Goal: Task Accomplishment & Management: Manage account settings

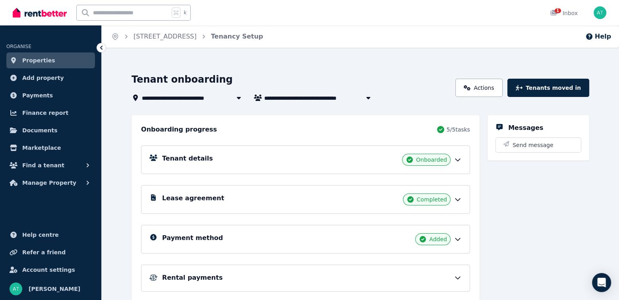
click at [67, 59] on link "Properties" at bounding box center [50, 60] width 89 height 16
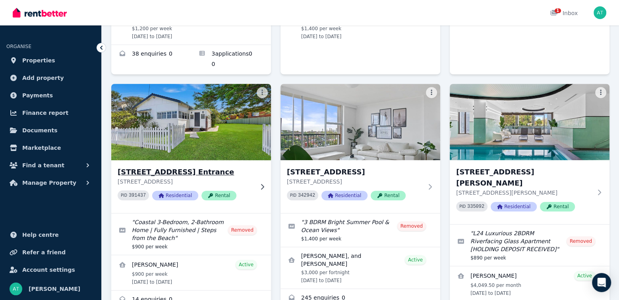
scroll to position [508, 0]
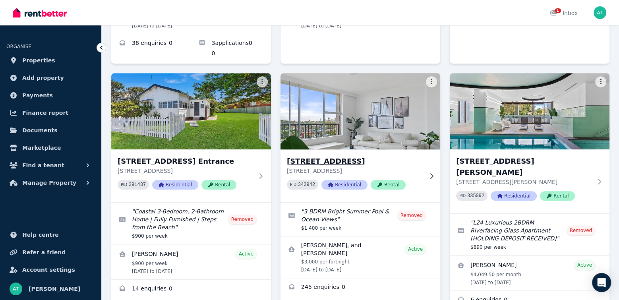
click at [419, 167] on p "[STREET_ADDRESS]" at bounding box center [355, 171] width 136 height 8
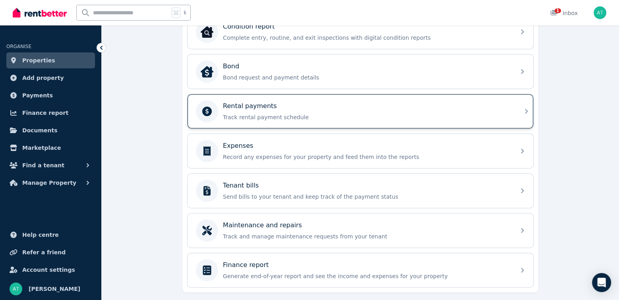
scroll to position [278, 0]
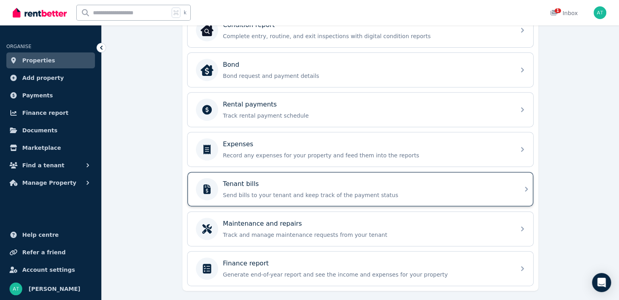
click at [319, 191] on p "Send bills to your tenant and keep track of the payment status" at bounding box center [367, 195] width 288 height 8
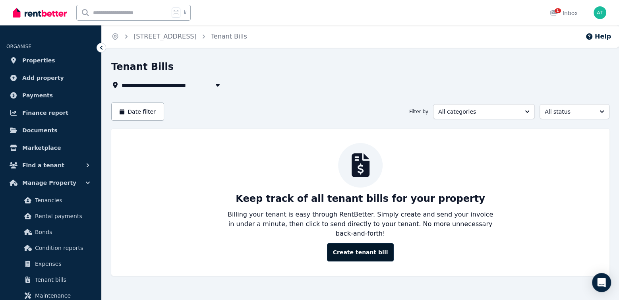
click at [364, 244] on button "Create tenant bill" at bounding box center [360, 252] width 67 height 18
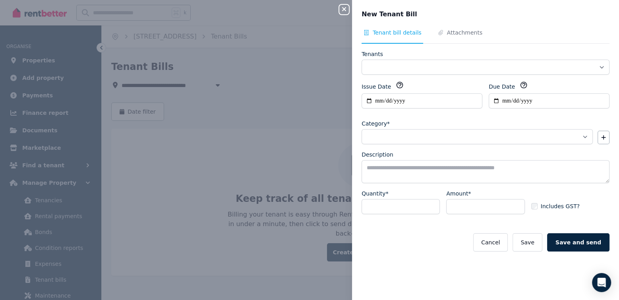
click at [420, 58] on div "**********" at bounding box center [485, 62] width 248 height 25
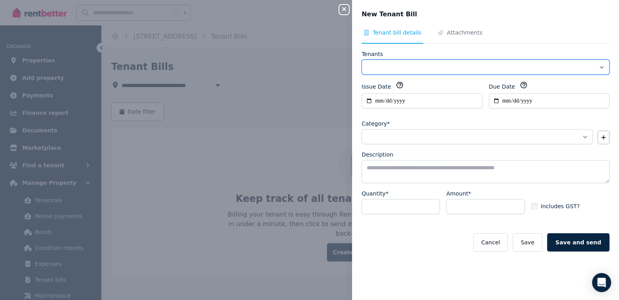
click at [409, 65] on select "**********" at bounding box center [485, 67] width 248 height 15
select select "**********"
click at [361, 60] on select "**********" at bounding box center [485, 67] width 248 height 15
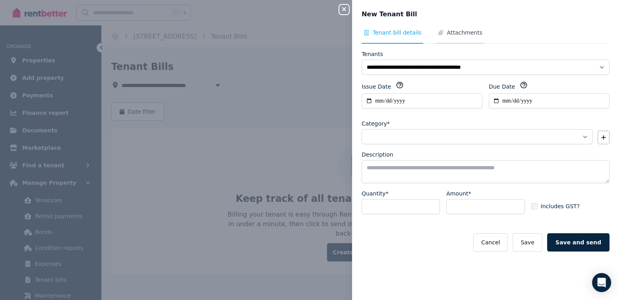
click at [453, 35] on span "Attachments" at bounding box center [464, 33] width 35 height 8
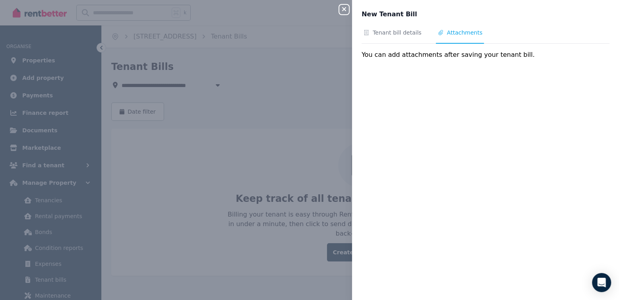
click at [490, 69] on div "Tenant bill details Attachments You can add attachments after saving your tenan…" at bounding box center [485, 160] width 267 height 262
click at [452, 55] on div "You can add attachments after saving your tenant bill." at bounding box center [485, 55] width 248 height 10
click at [392, 31] on span "Tenant bill details" at bounding box center [397, 33] width 49 height 8
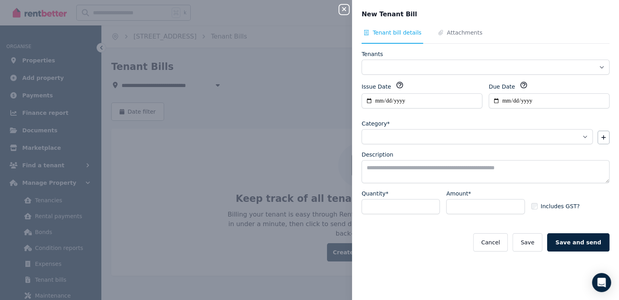
select select "**********"
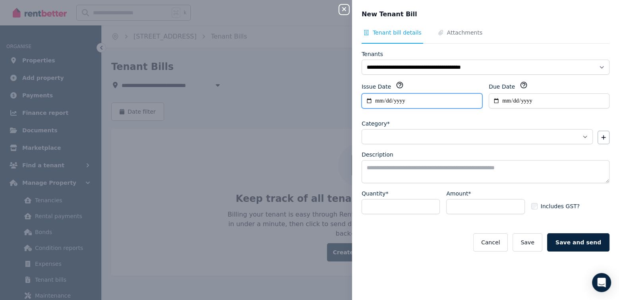
click at [367, 102] on input "**********" at bounding box center [421, 100] width 121 height 15
click at [514, 108] on div "**********" at bounding box center [485, 98] width 248 height 34
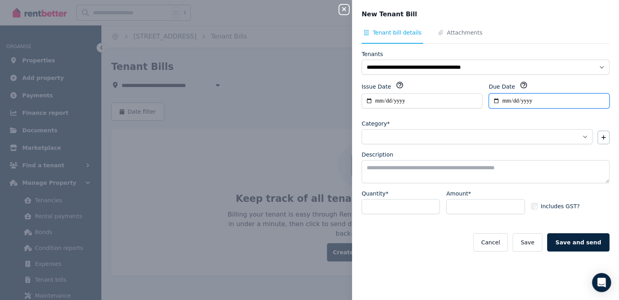
click at [496, 102] on input "Due Date" at bounding box center [549, 100] width 121 height 15
type input "**********"
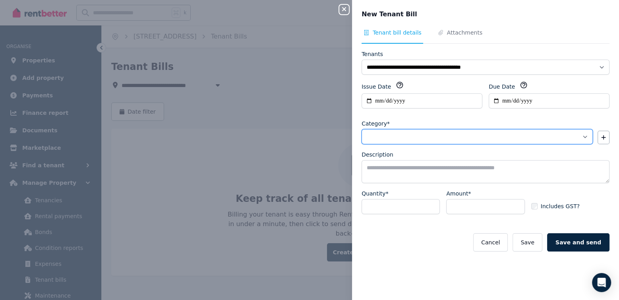
click at [481, 137] on select "**********" at bounding box center [476, 136] width 231 height 15
select select "**********"
click at [361, 129] on select "**********" at bounding box center [476, 136] width 231 height 15
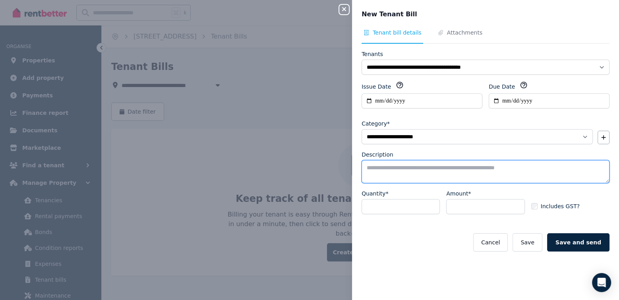
click at [421, 168] on textarea "Description" at bounding box center [485, 171] width 248 height 23
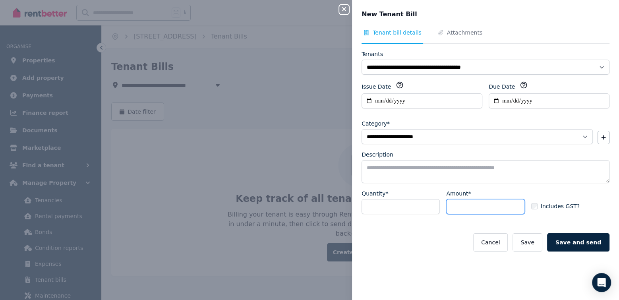
click at [479, 203] on input "Amount*" at bounding box center [485, 206] width 78 height 15
type input "******"
click at [529, 240] on button "Save" at bounding box center [526, 242] width 29 height 18
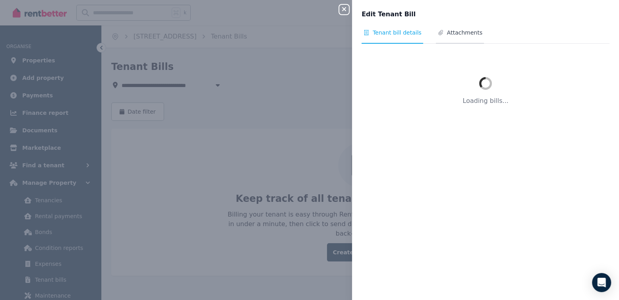
click at [454, 34] on span "Attachments" at bounding box center [464, 33] width 35 height 8
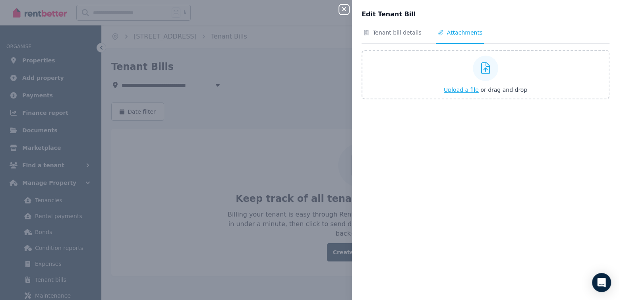
click at [487, 68] on icon at bounding box center [485, 68] width 9 height 12
click at [0, 0] on input "Upload a file or drag and drop" at bounding box center [0, 0] width 0 height 0
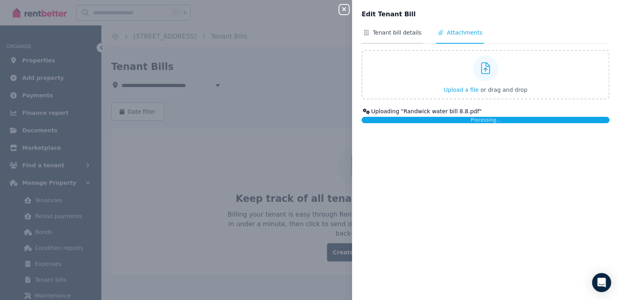
click at [381, 35] on span "Tenant bill details" at bounding box center [397, 33] width 49 height 8
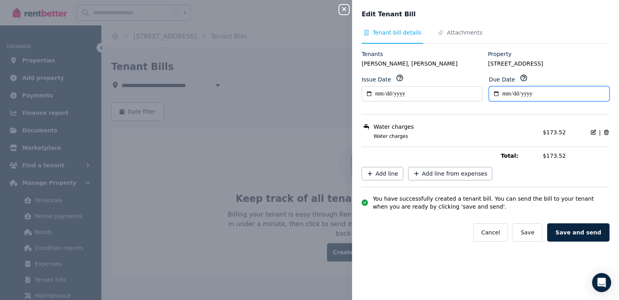
click at [495, 101] on input "**********" at bounding box center [549, 93] width 121 height 15
type input "**********"
click at [500, 131] on div "Water charges" at bounding box center [449, 127] width 176 height 8
click at [531, 238] on button "Save" at bounding box center [526, 232] width 29 height 18
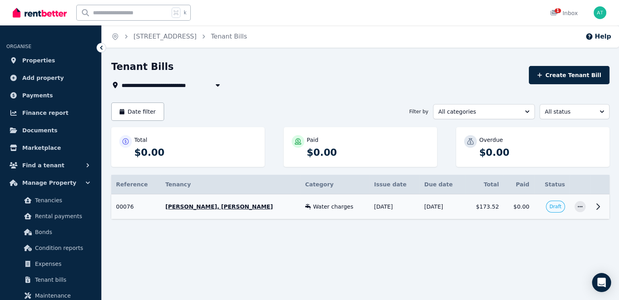
click at [588, 212] on td at bounding box center [580, 206] width 21 height 25
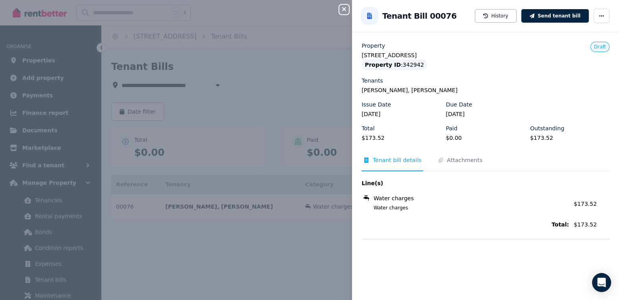
drag, startPoint x: 558, startPoint y: 14, endPoint x: 368, endPoint y: 143, distance: 229.6
click at [367, 146] on div "Back to Tenant Bill 00076 History Send tenant bill Property [STREET_ADDRESS] Pr…" at bounding box center [485, 150] width 267 height 300
click at [544, 18] on button "Send tenant bill" at bounding box center [555, 16] width 68 height 14
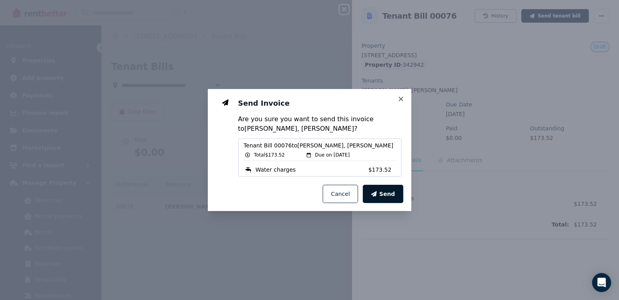
click at [387, 196] on span "Send" at bounding box center [387, 194] width 16 height 8
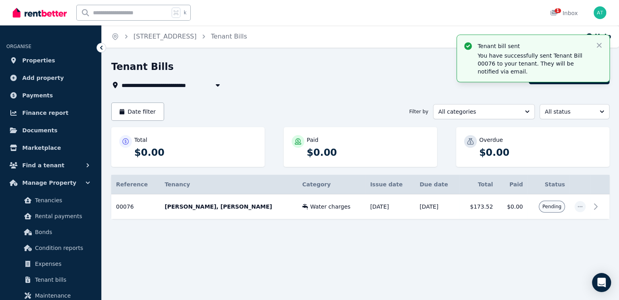
click at [386, 74] on div "Tenant Bills" at bounding box center [317, 67] width 413 height 15
click at [598, 47] on icon "button" at bounding box center [599, 45] width 8 height 8
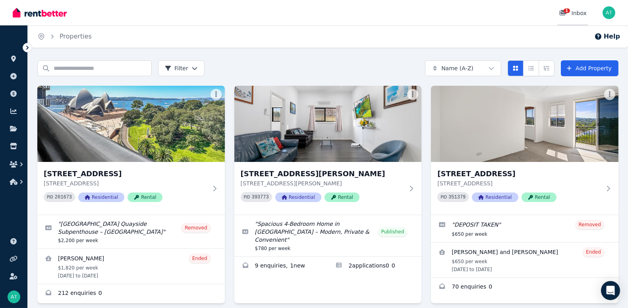
click at [338, 16] on div "1" at bounding box center [565, 13] width 13 height 8
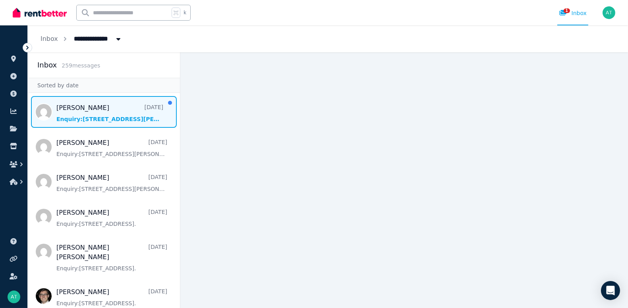
click at [82, 120] on span "Message list" at bounding box center [104, 112] width 152 height 32
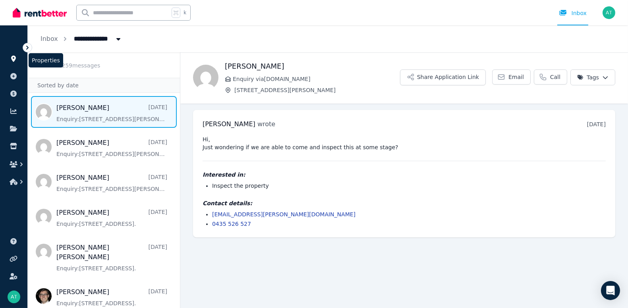
click at [11, 59] on icon at bounding box center [14, 59] width 8 height 6
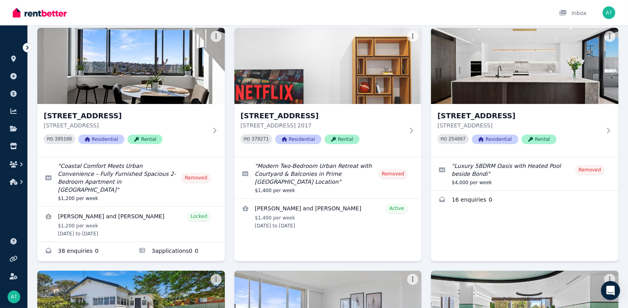
scroll to position [287, 0]
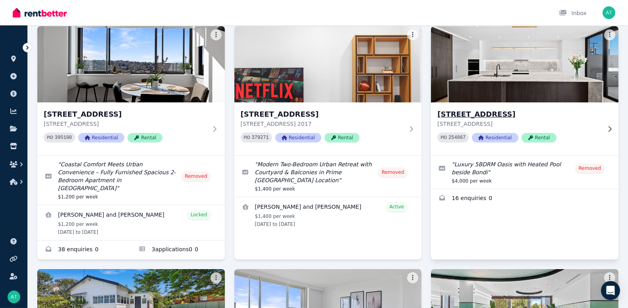
click at [338, 104] on div "49 Bourke Street, Queens Park 49 Bourke Street, Queens Park NSW 2022 PID 254867…" at bounding box center [524, 128] width 187 height 53
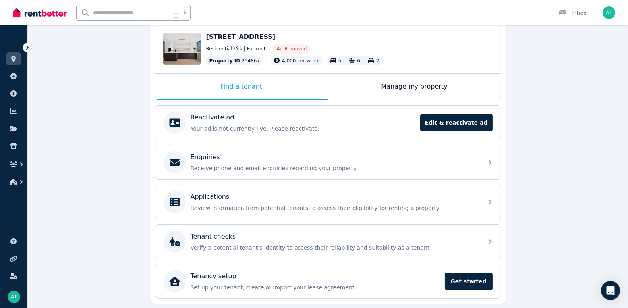
scroll to position [85, 0]
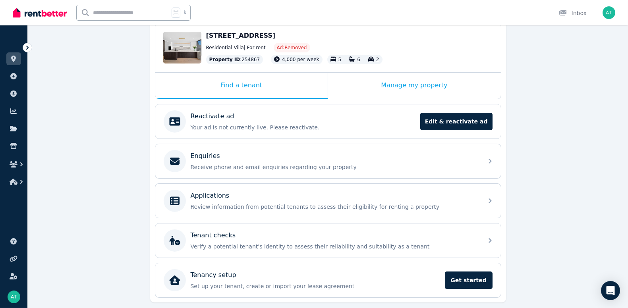
click at [338, 81] on div "Manage my property" at bounding box center [414, 86] width 173 height 26
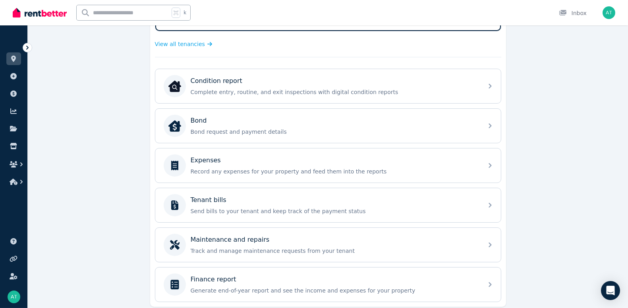
scroll to position [216, 0]
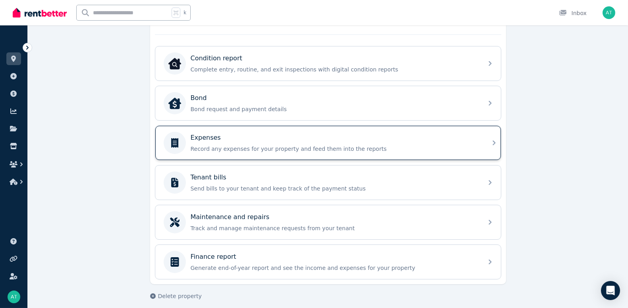
click at [334, 150] on div "Expenses Record any expenses for your property and feed them into the reports" at bounding box center [321, 143] width 315 height 22
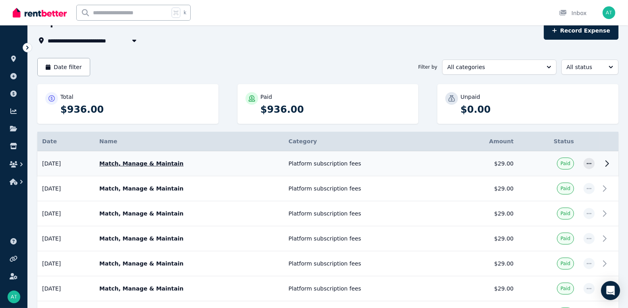
scroll to position [49, 0]
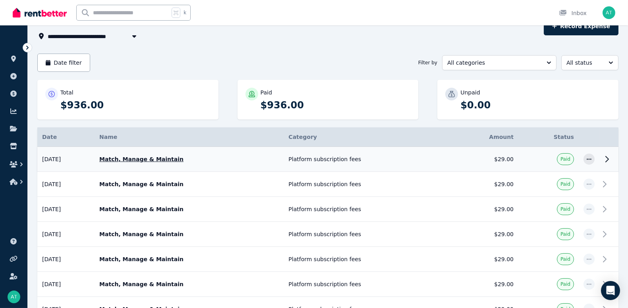
click at [338, 161] on td "Platform subscription fees" at bounding box center [367, 159] width 166 height 25
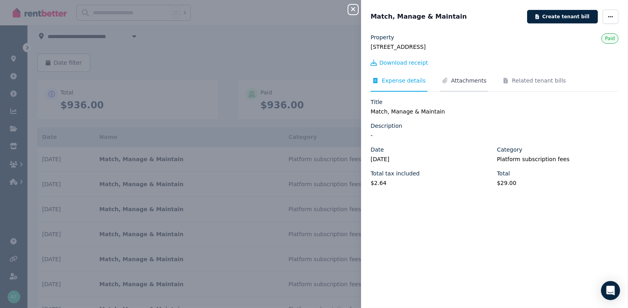
click at [338, 78] on span "Attachments" at bounding box center [468, 81] width 35 height 8
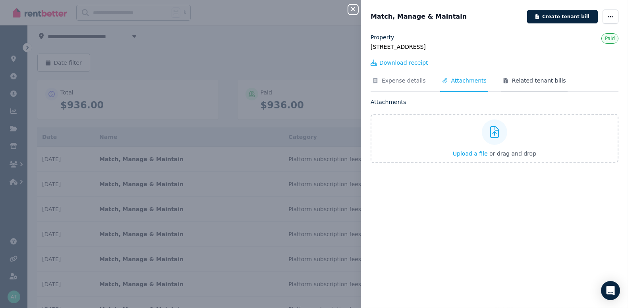
click at [338, 79] on span "Related tenant bills" at bounding box center [539, 81] width 54 height 8
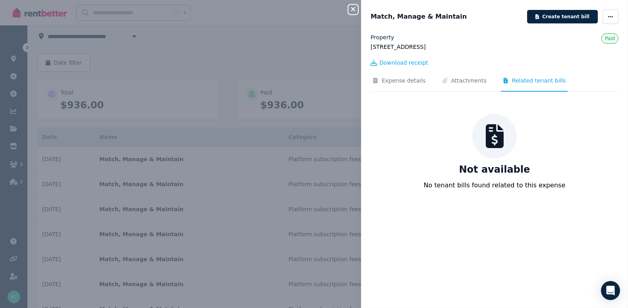
click at [338, 9] on icon "button" at bounding box center [353, 9] width 10 height 6
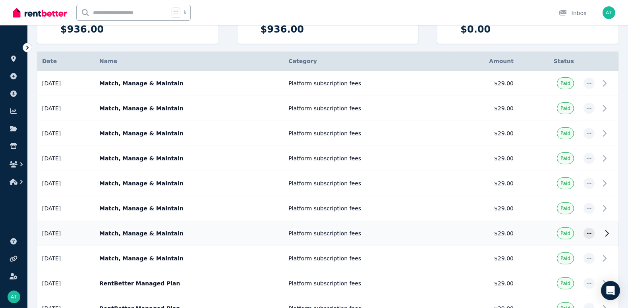
scroll to position [124, 0]
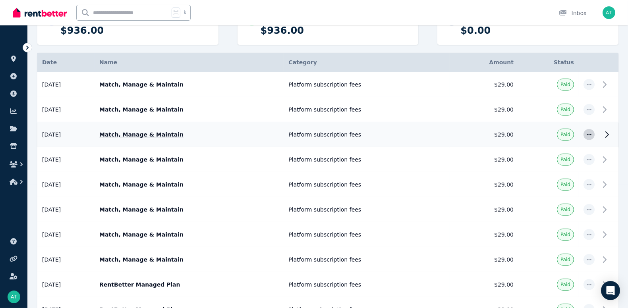
click at [338, 131] on span "button" at bounding box center [589, 134] width 11 height 11
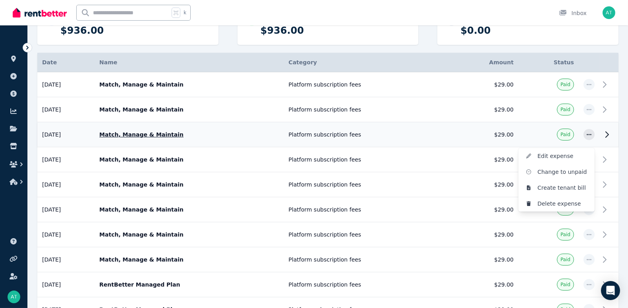
click at [338, 129] on td "Paid" at bounding box center [548, 134] width 60 height 25
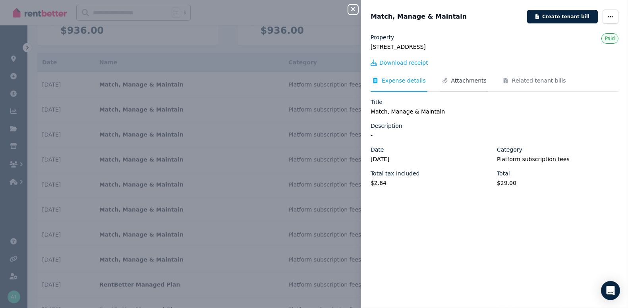
click at [338, 82] on span "Attachments" at bounding box center [468, 81] width 35 height 8
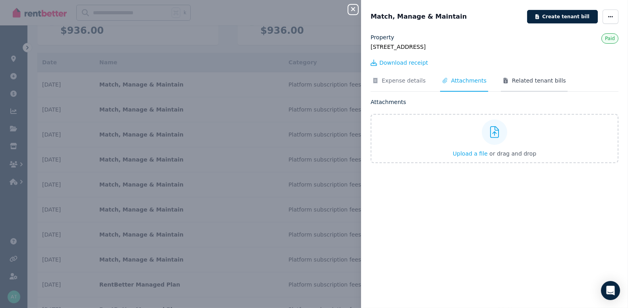
click at [338, 83] on span "Related tenant bills" at bounding box center [539, 81] width 54 height 8
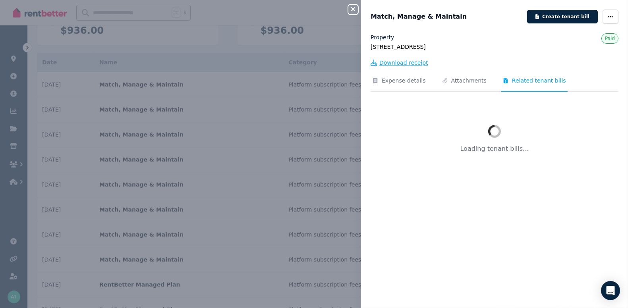
click at [338, 62] on span "Download receipt" at bounding box center [403, 63] width 49 height 8
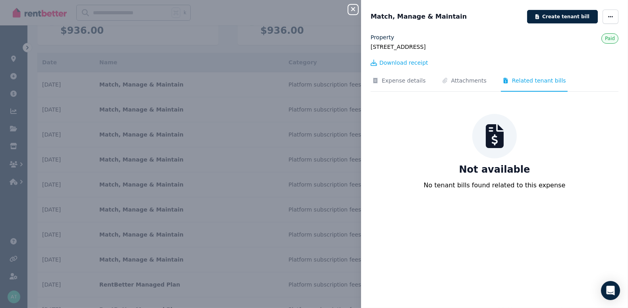
click at [317, 100] on div "Close panel Match, Manage & Maintain Create tenant bill Property 49 Bourke Stre…" at bounding box center [314, 154] width 628 height 308
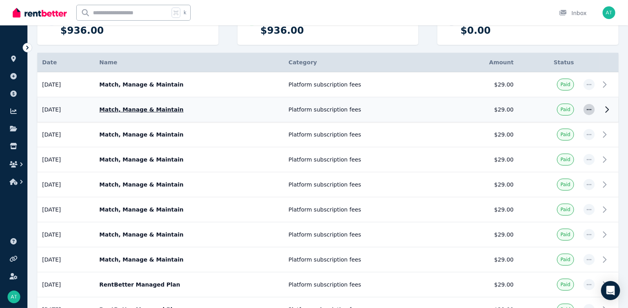
click at [338, 107] on icon "button" at bounding box center [589, 110] width 6 height 6
click at [338, 110] on td at bounding box center [608, 109] width 19 height 25
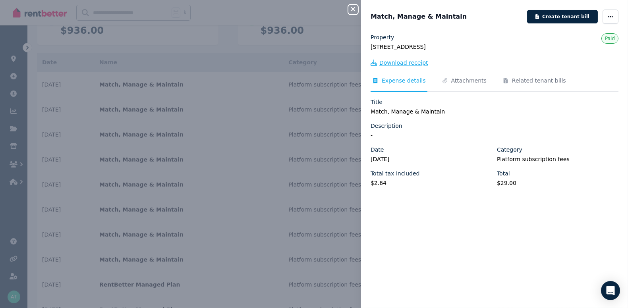
click at [338, 63] on span "Download receipt" at bounding box center [403, 63] width 49 height 8
click at [320, 103] on div "Close panel Match, Manage & Maintain Create tenant bill Property 49 Bourke Stre…" at bounding box center [314, 154] width 628 height 308
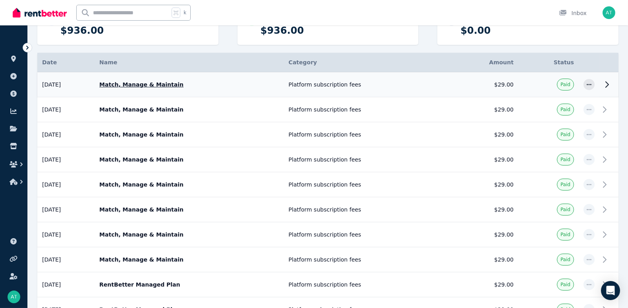
click at [338, 82] on icon at bounding box center [607, 85] width 10 height 10
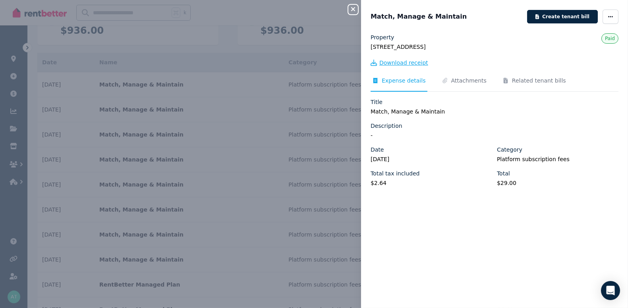
click at [338, 64] on span "Download receipt" at bounding box center [403, 63] width 49 height 8
click at [290, 114] on div "Close panel Match, Manage & Maintain Create tenant bill Property 49 Bourke Stre…" at bounding box center [314, 154] width 628 height 308
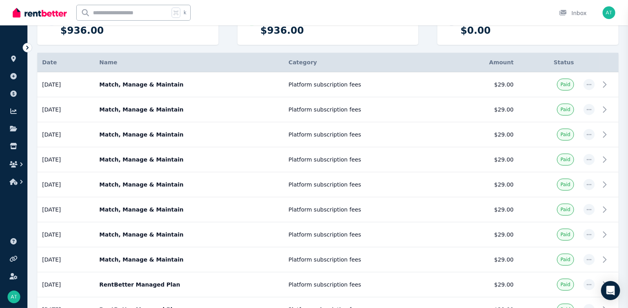
scroll to position [591, 0]
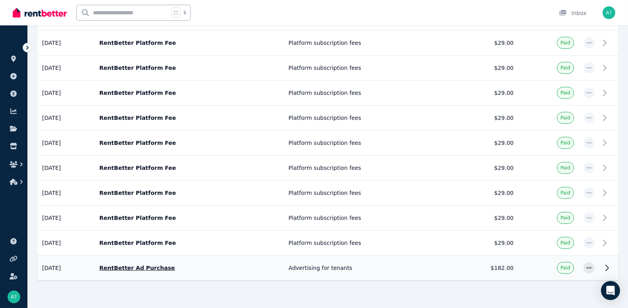
click at [338, 256] on td "Advertising for tenants" at bounding box center [367, 268] width 166 height 25
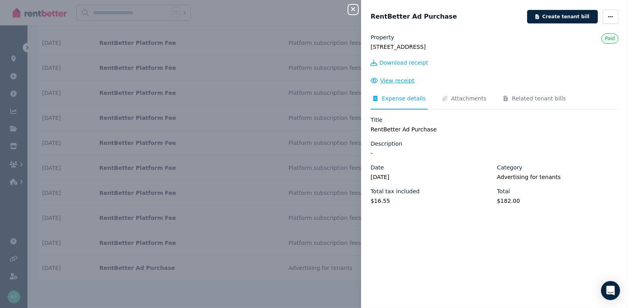
click at [338, 82] on span "View receipt" at bounding box center [397, 81] width 34 height 8
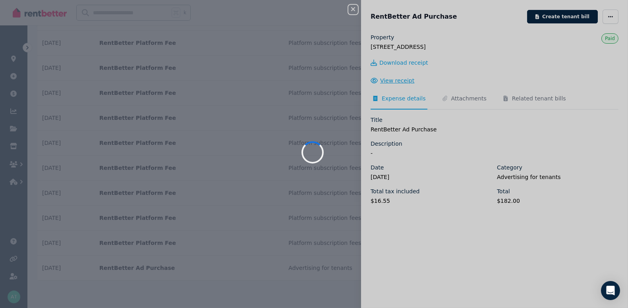
scroll to position [0, 0]
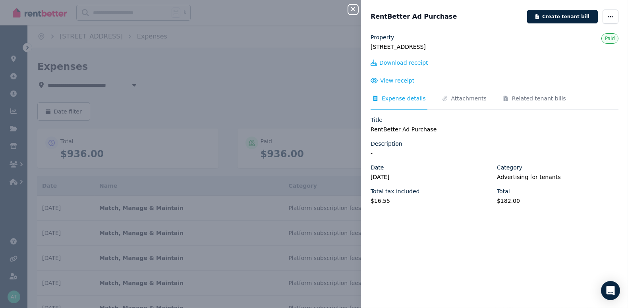
click at [298, 67] on div "Close panel RentBetter Ad Purchase Create tenant bill Property 49 Bourke Street…" at bounding box center [314, 154] width 628 height 308
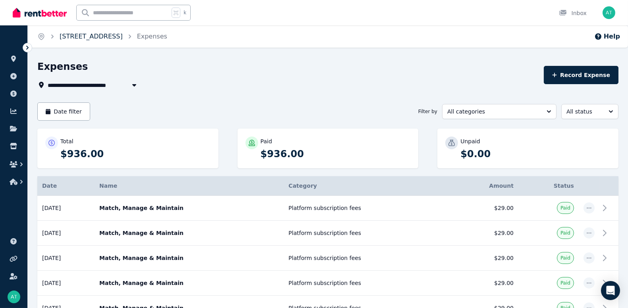
click at [123, 37] on link "[STREET_ADDRESS]" at bounding box center [91, 37] width 63 height 8
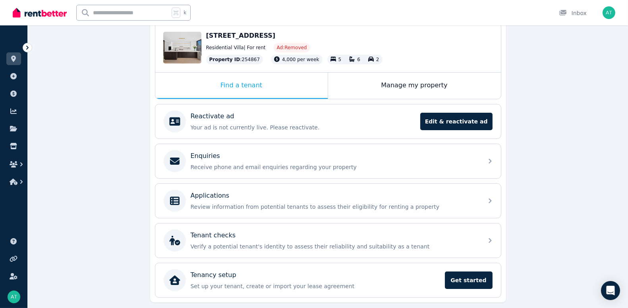
scroll to position [104, 0]
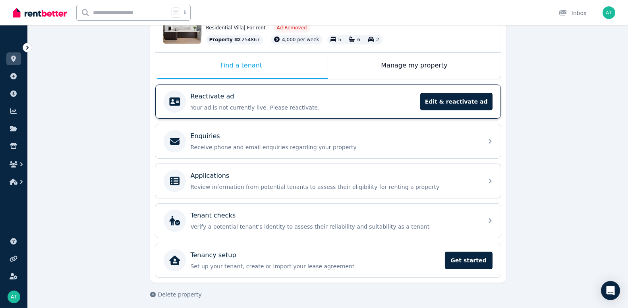
click at [288, 105] on p "Your ad is not currently live. Please reactivate." at bounding box center [303, 108] width 225 height 8
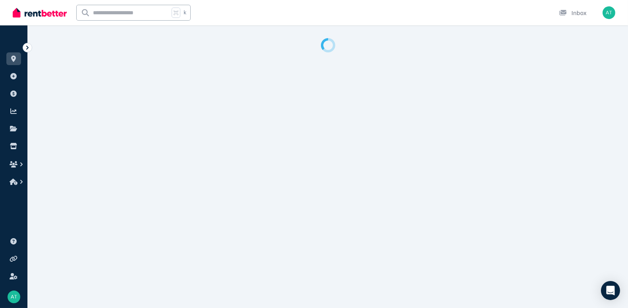
select select "**********"
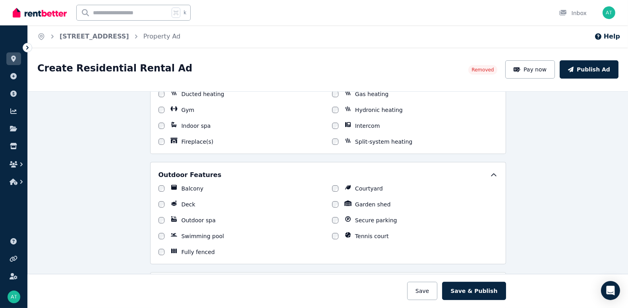
scroll to position [657, 0]
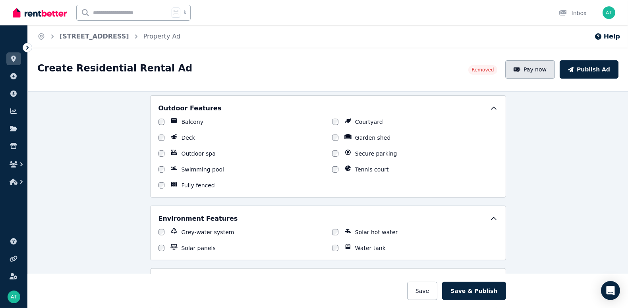
click at [338, 66] on button "Pay now" at bounding box center [530, 69] width 50 height 18
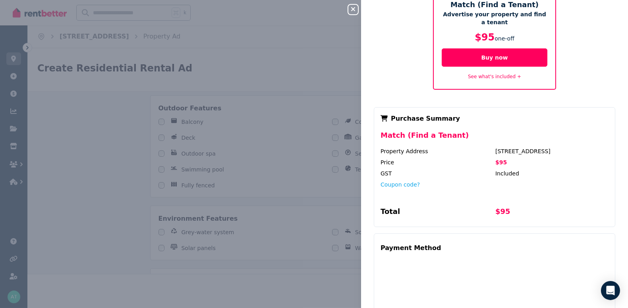
scroll to position [0, 0]
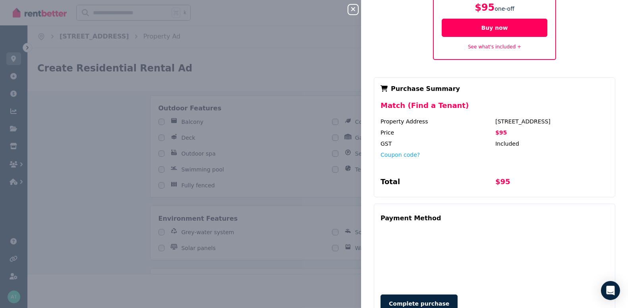
click at [338, 13] on button "Close panel" at bounding box center [353, 10] width 10 height 10
type textarea "**********"
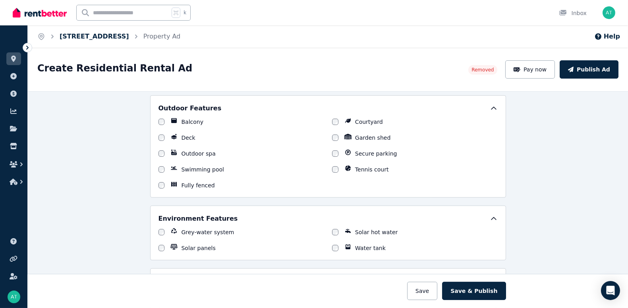
click at [119, 35] on link "[STREET_ADDRESS]" at bounding box center [95, 37] width 70 height 8
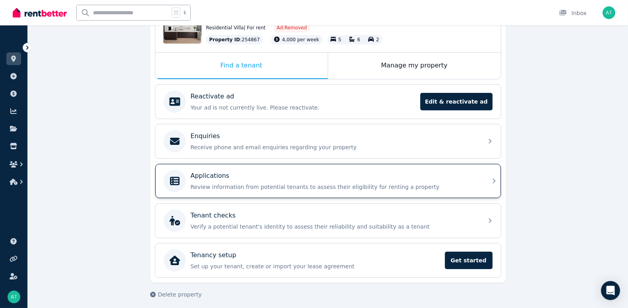
scroll to position [22, 0]
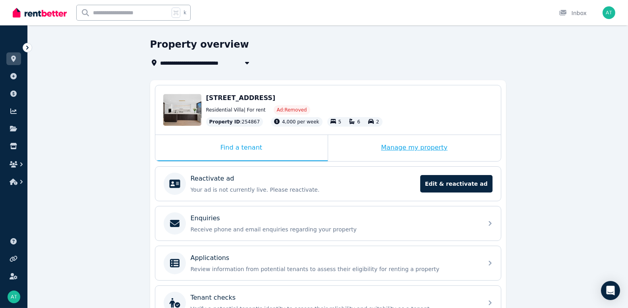
click at [338, 154] on div "Manage my property" at bounding box center [414, 148] width 173 height 26
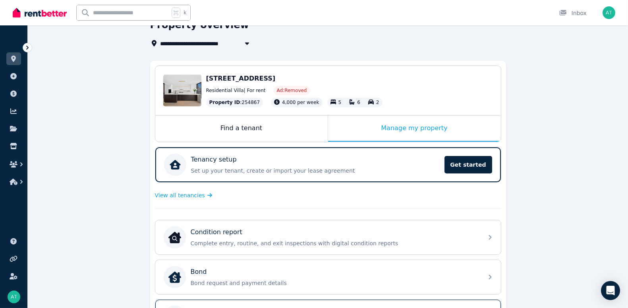
scroll to position [40, 0]
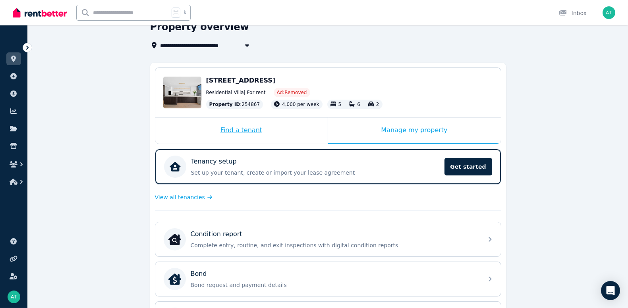
click at [235, 129] on div "Find a tenant" at bounding box center [241, 131] width 172 height 26
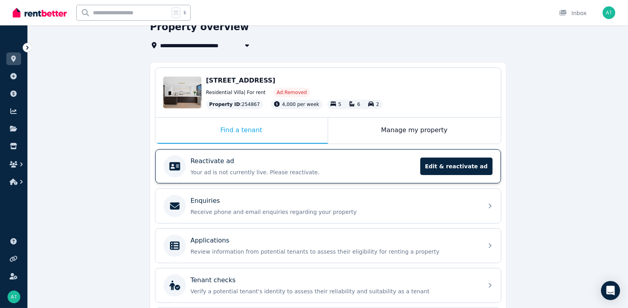
scroll to position [104, 0]
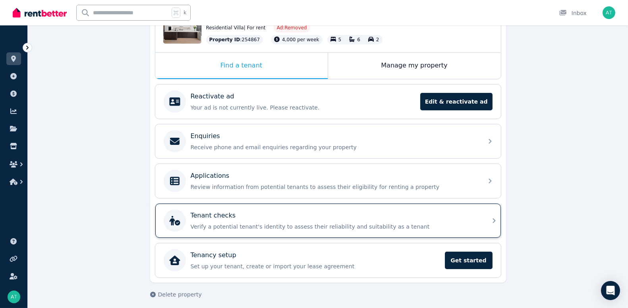
click at [254, 223] on p "Verify a potential tenant's identity to assess their reliability and suitabilit…" at bounding box center [335, 227] width 288 height 8
